Goal: Use online tool/utility

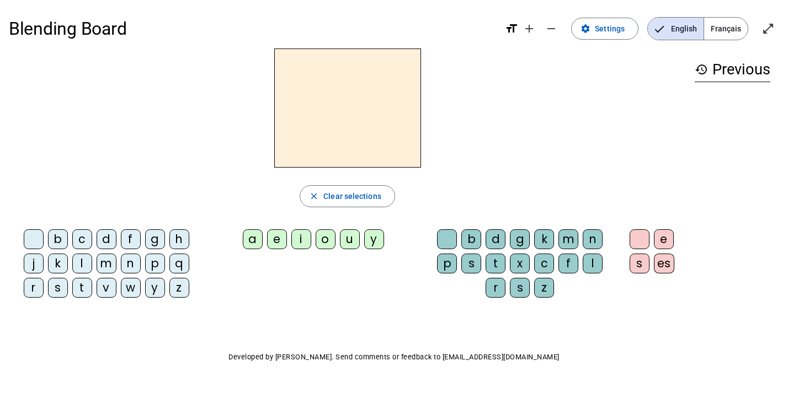
click at [572, 239] on div "m" at bounding box center [568, 240] width 20 height 20
click at [251, 241] on div "a" at bounding box center [253, 240] width 20 height 20
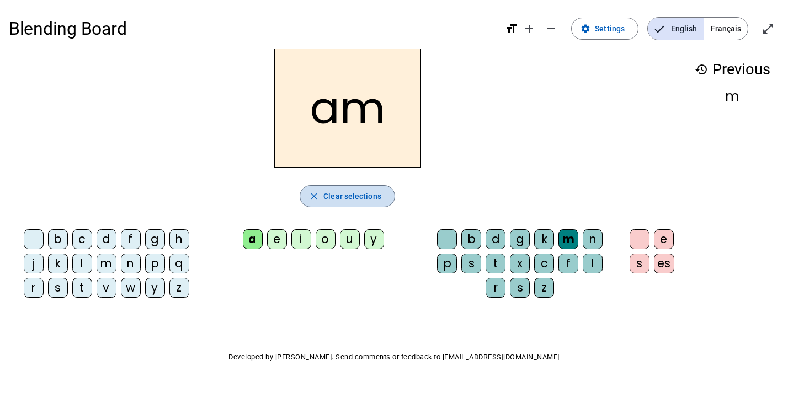
click at [342, 193] on span "Clear selections" at bounding box center [352, 196] width 58 height 13
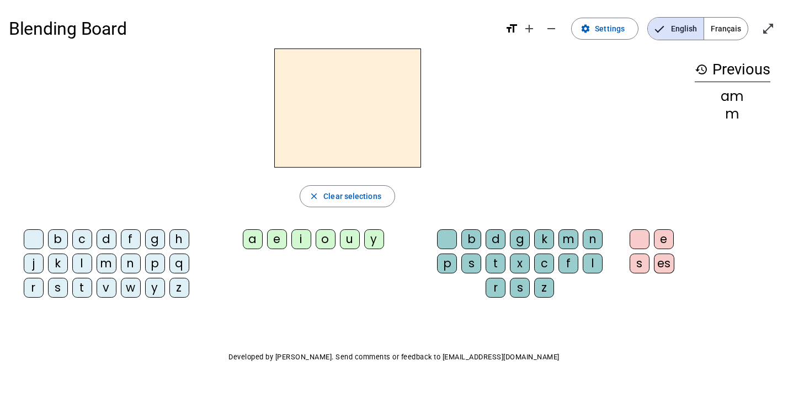
click at [569, 241] on div "m" at bounding box center [568, 240] width 20 height 20
click at [253, 241] on div "a" at bounding box center [253, 240] width 20 height 20
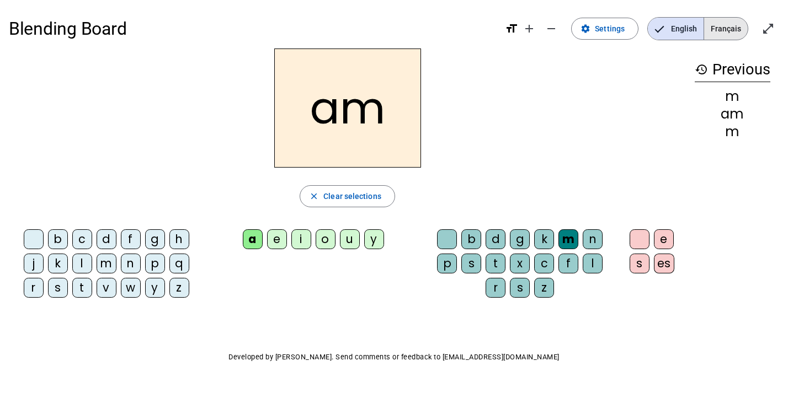
click at [732, 33] on span "Français" at bounding box center [726, 29] width 44 height 22
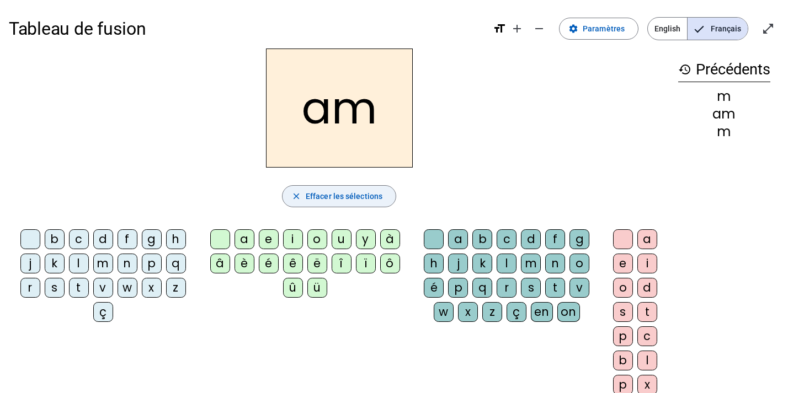
click at [356, 196] on span "Effacer les sélections" at bounding box center [344, 196] width 77 height 13
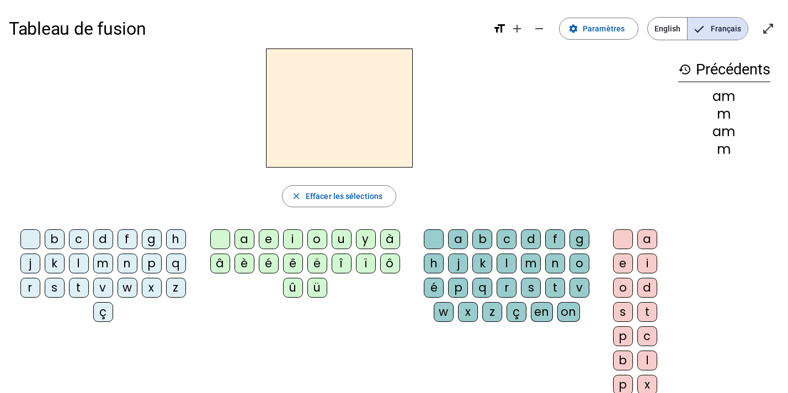
click at [530, 263] on div "m" at bounding box center [531, 264] width 20 height 20
click at [243, 242] on div "a" at bounding box center [245, 240] width 20 height 20
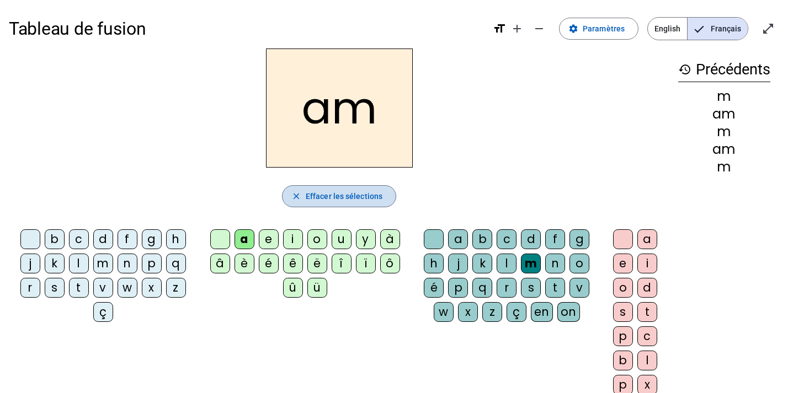
click at [351, 200] on span "Effacer les sélections" at bounding box center [344, 196] width 77 height 13
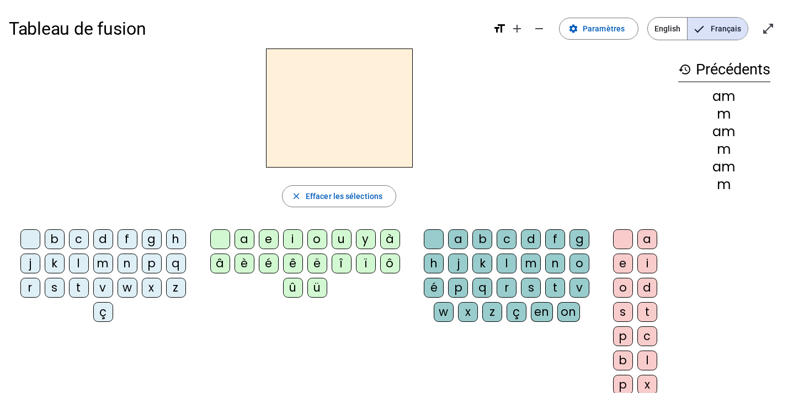
click at [530, 266] on div "m" at bounding box center [531, 264] width 20 height 20
click at [647, 239] on div "a" at bounding box center [647, 240] width 20 height 20
